Goal: Register for event/course

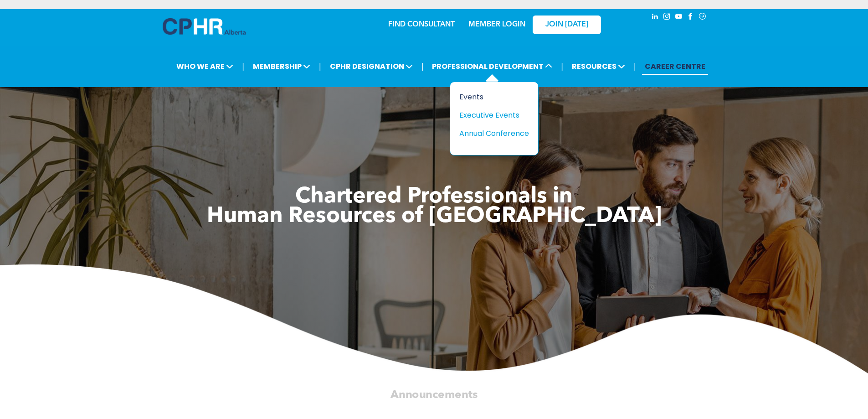
click at [479, 94] on div "Events" at bounding box center [490, 96] width 63 height 11
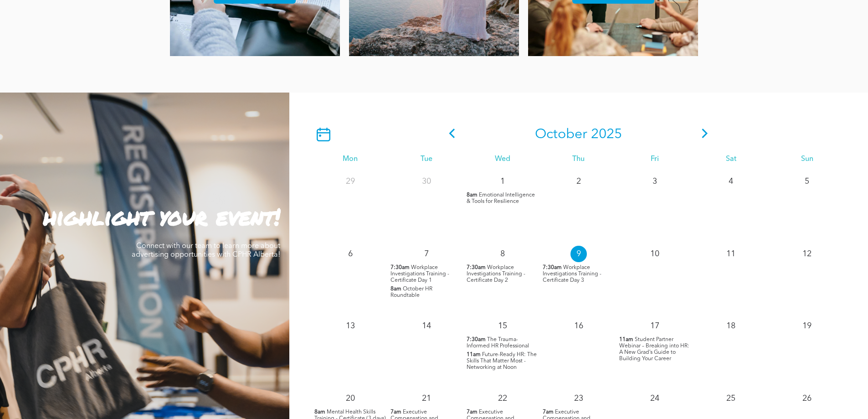
scroll to position [728, 0]
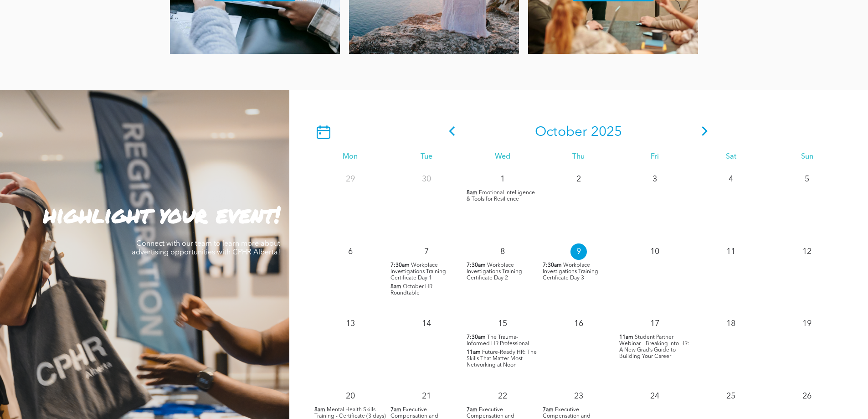
click at [701, 133] on icon at bounding box center [705, 131] width 14 height 10
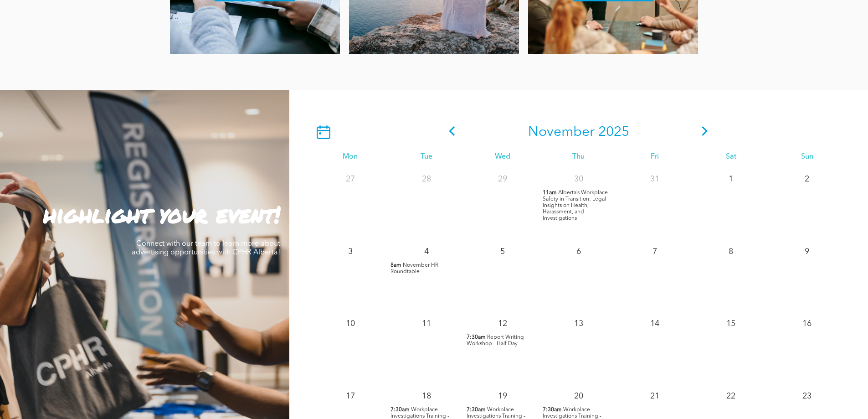
click at [499, 339] on span "Report Writing Workshop - Half Day" at bounding box center [495, 341] width 57 height 12
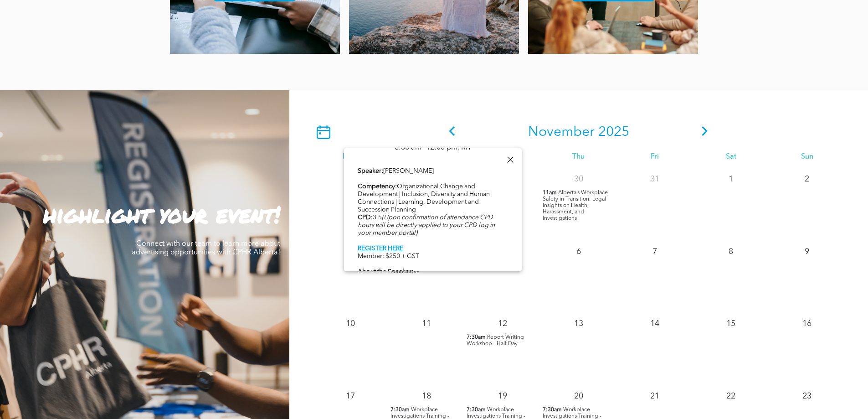
scroll to position [362, 0]
click at [391, 249] on link "REGISTER HERE" at bounding box center [381, 246] width 46 height 6
